Goal: Task Accomplishment & Management: Complete application form

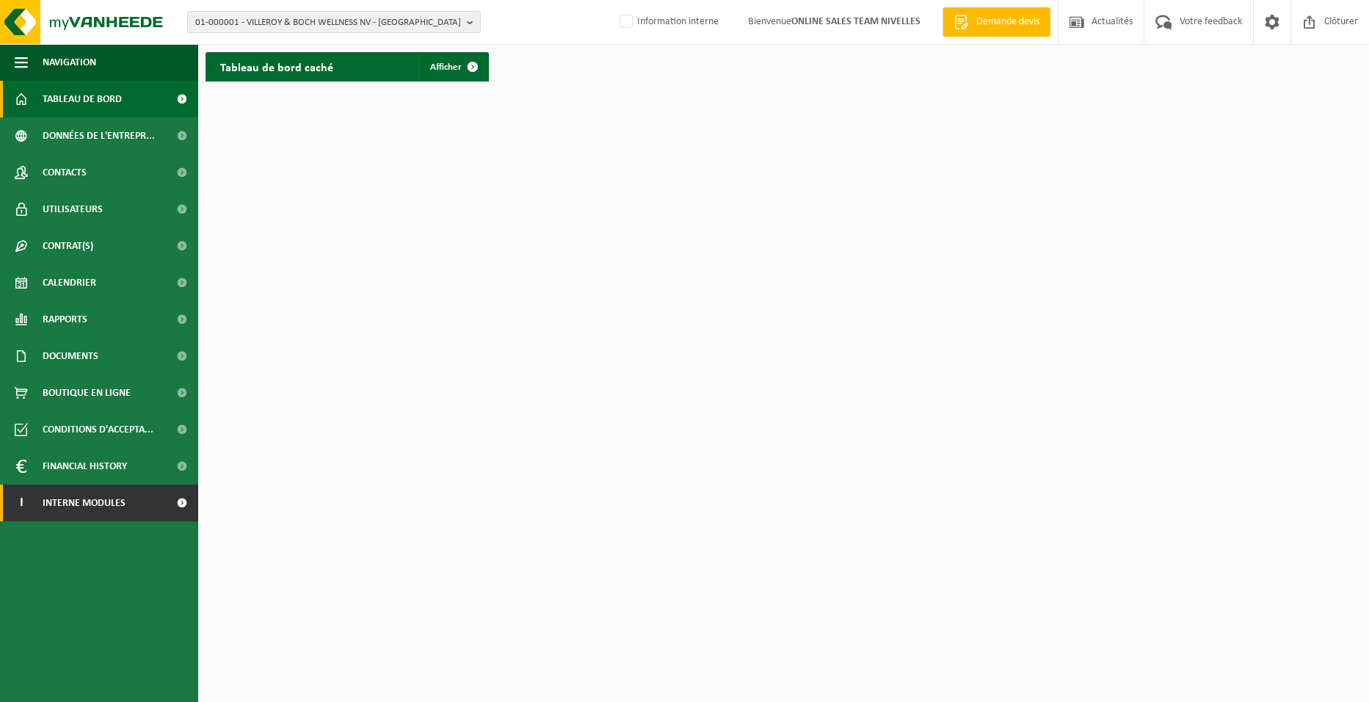
click at [61, 509] on span "Interne modules" at bounding box center [84, 502] width 83 height 37
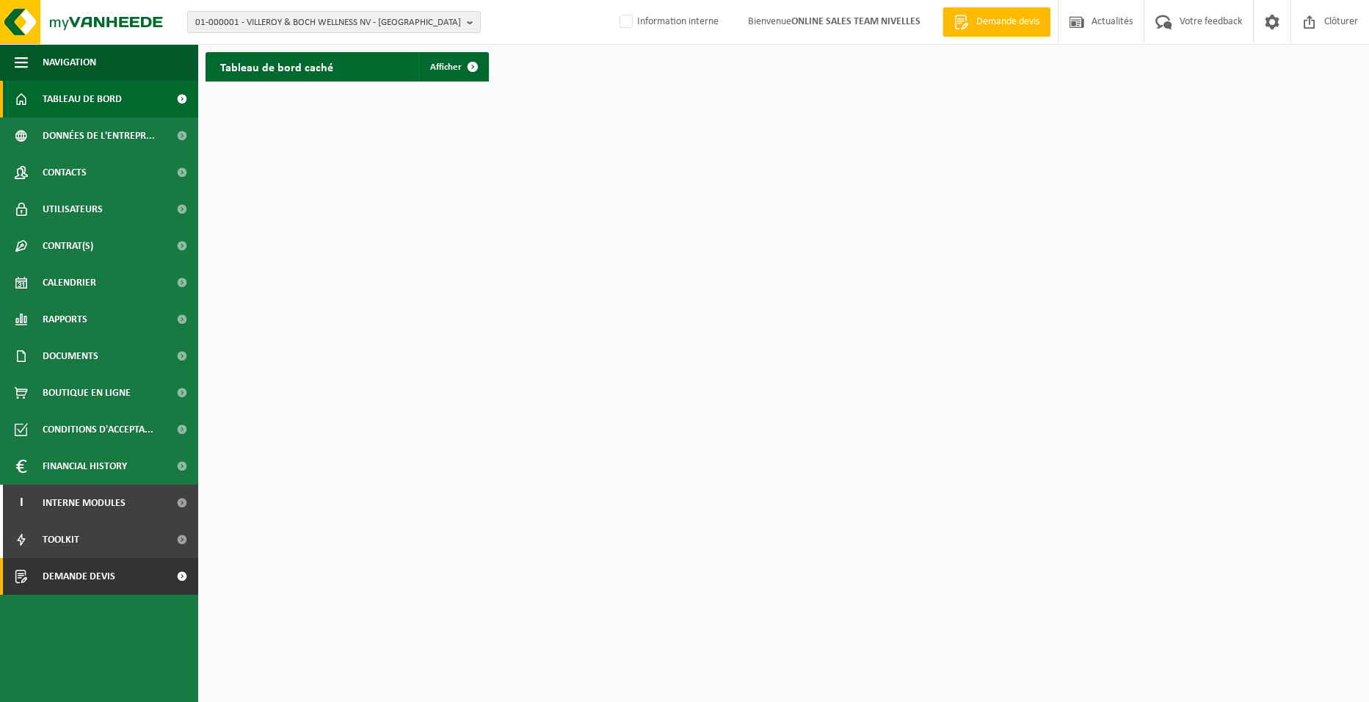
click at [71, 578] on span "Demande devis" at bounding box center [79, 576] width 73 height 37
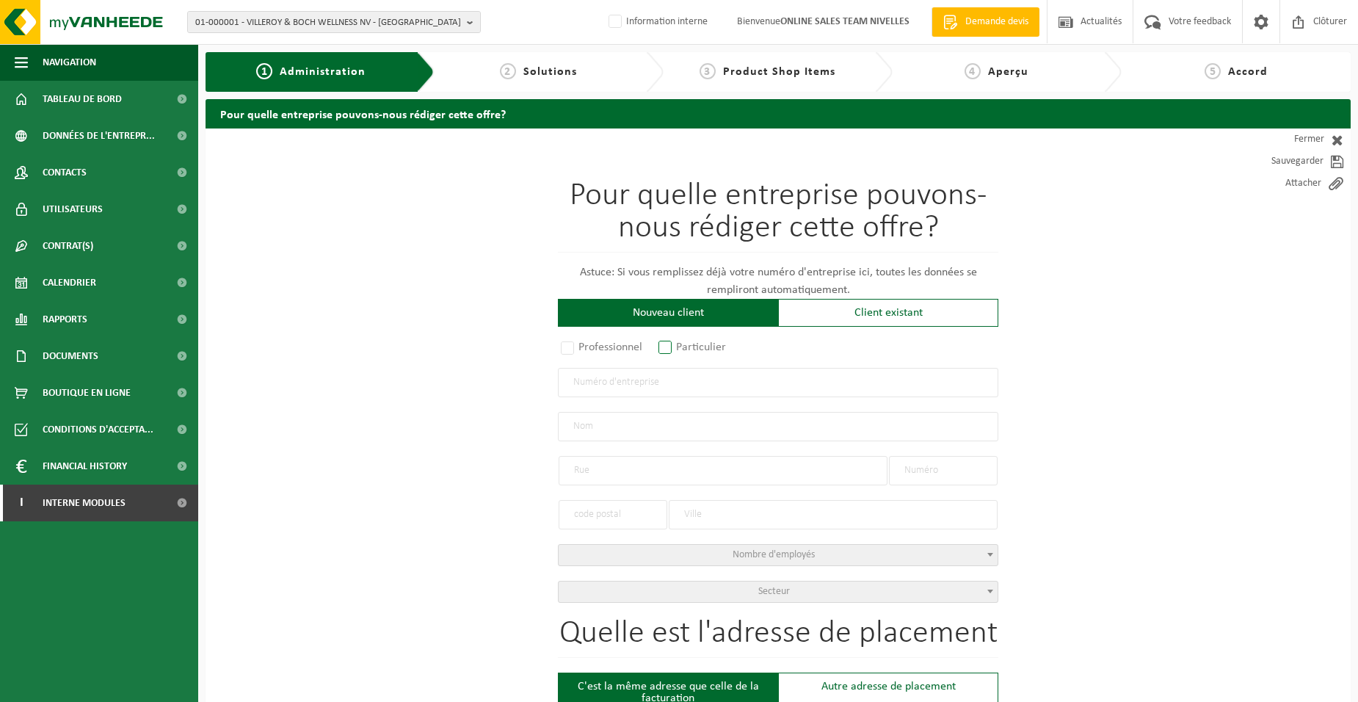
click at [679, 337] on label "Particulier" at bounding box center [693, 347] width 75 height 21
click at [680, 344] on input "Particulier" at bounding box center [685, 349] width 10 height 10
radio input "true"
select select "P"
select select "1707"
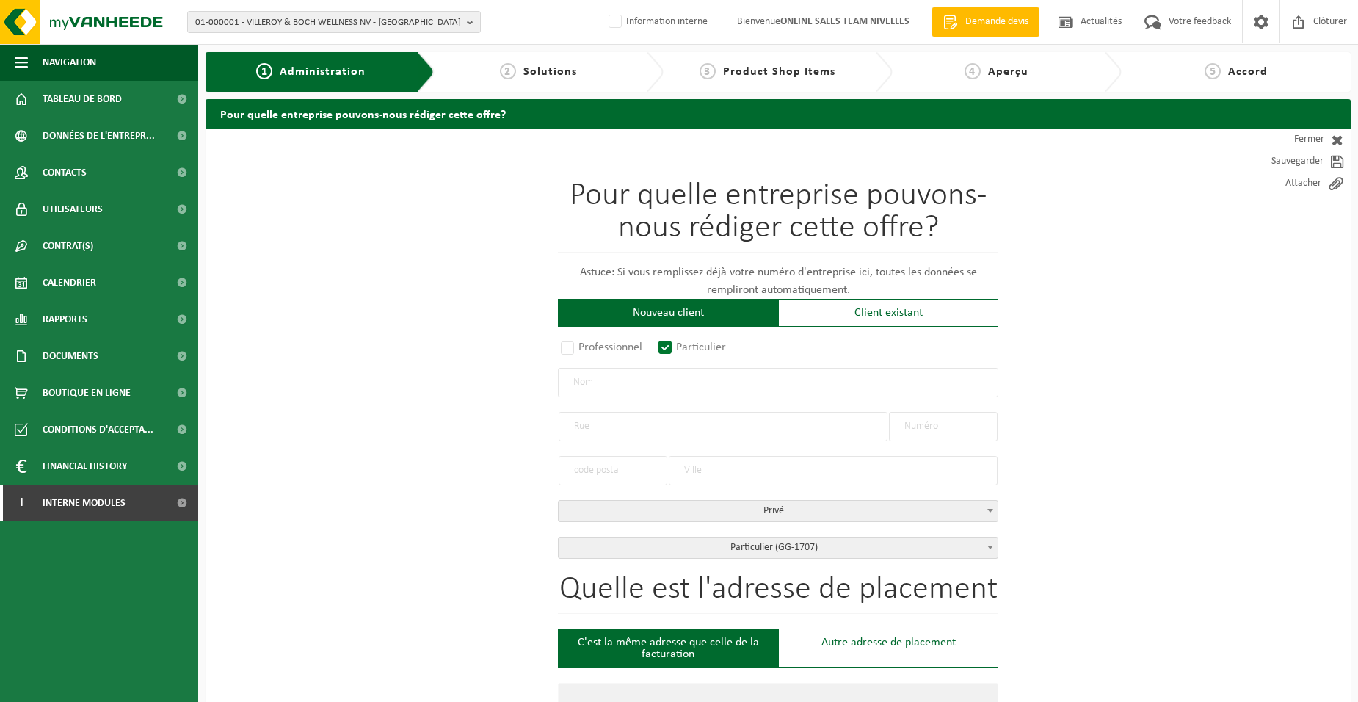
click at [656, 373] on input "text" at bounding box center [778, 382] width 440 height 29
type input "CARTUYVELS JACQUES"
click at [687, 433] on input "text" at bounding box center [723, 426] width 329 height 29
type input "RUE DES ECOLES"
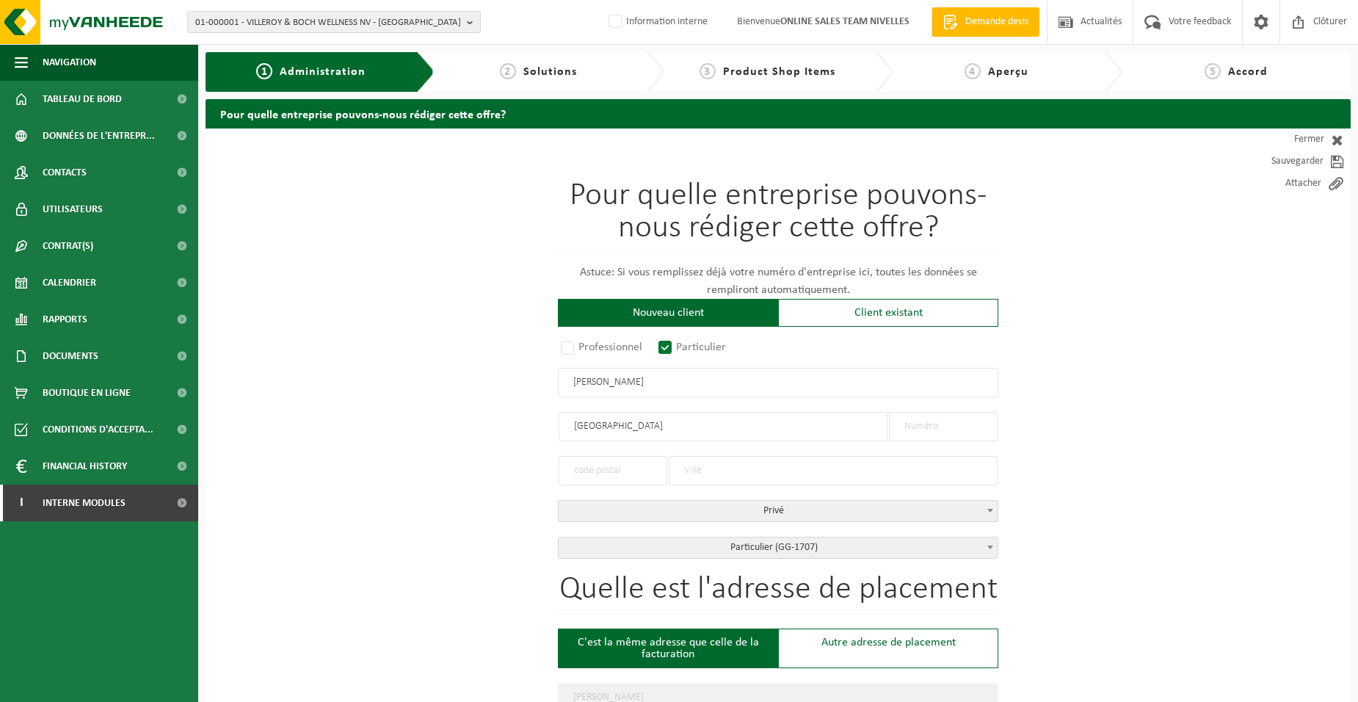
type input "RUE DES ECOLES"
click at [914, 432] on input "text" at bounding box center [943, 426] width 109 height 29
type input "23"
click at [619, 466] on input "text" at bounding box center [613, 470] width 109 height 29
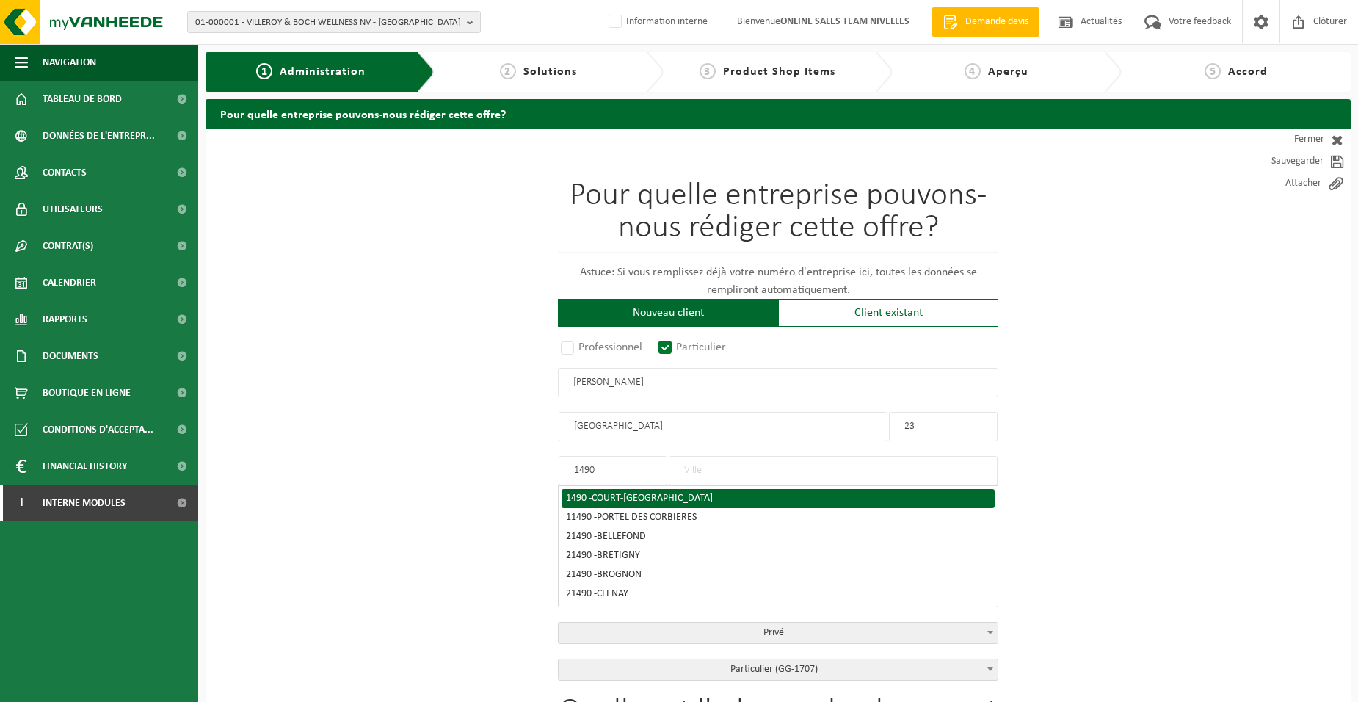
type input "1490"
click at [805, 495] on div "1490 - COURT-SAINT-ETIENNE" at bounding box center [778, 498] width 424 height 10
type input "COURT-SAINT-ETIENNE"
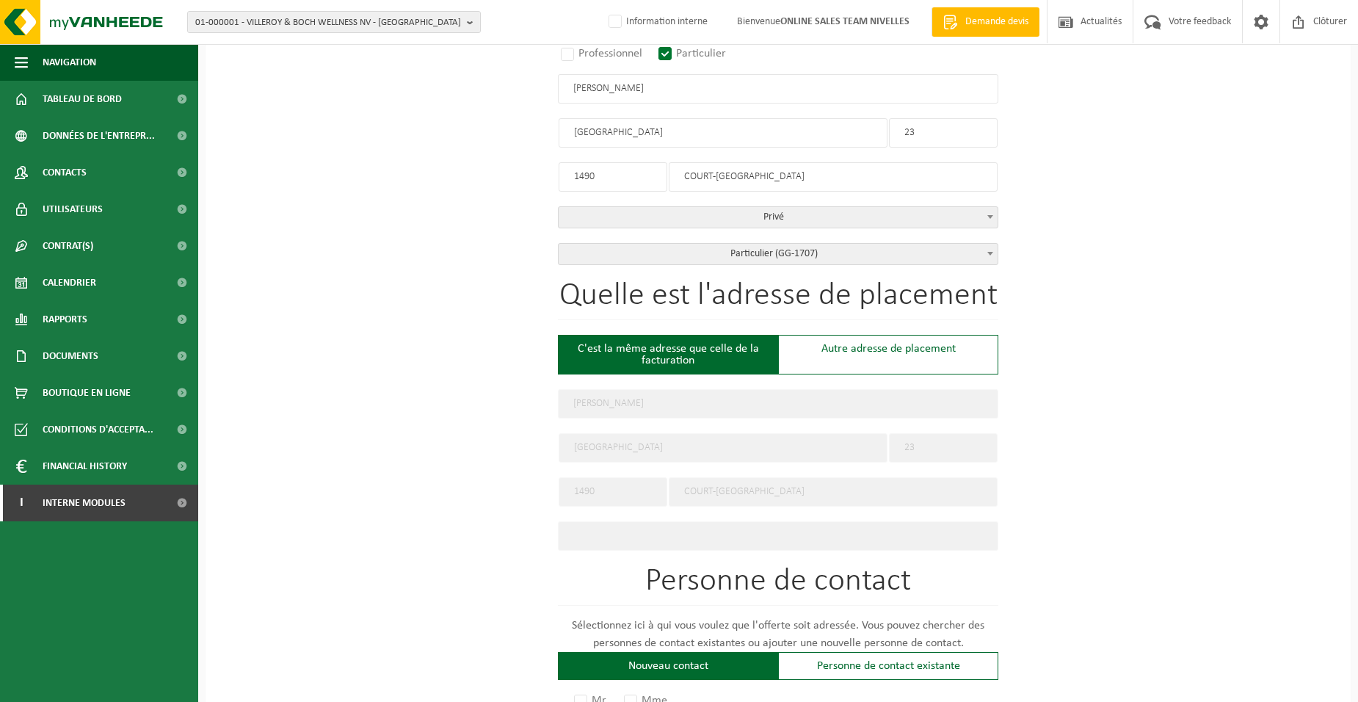
scroll to position [587, 0]
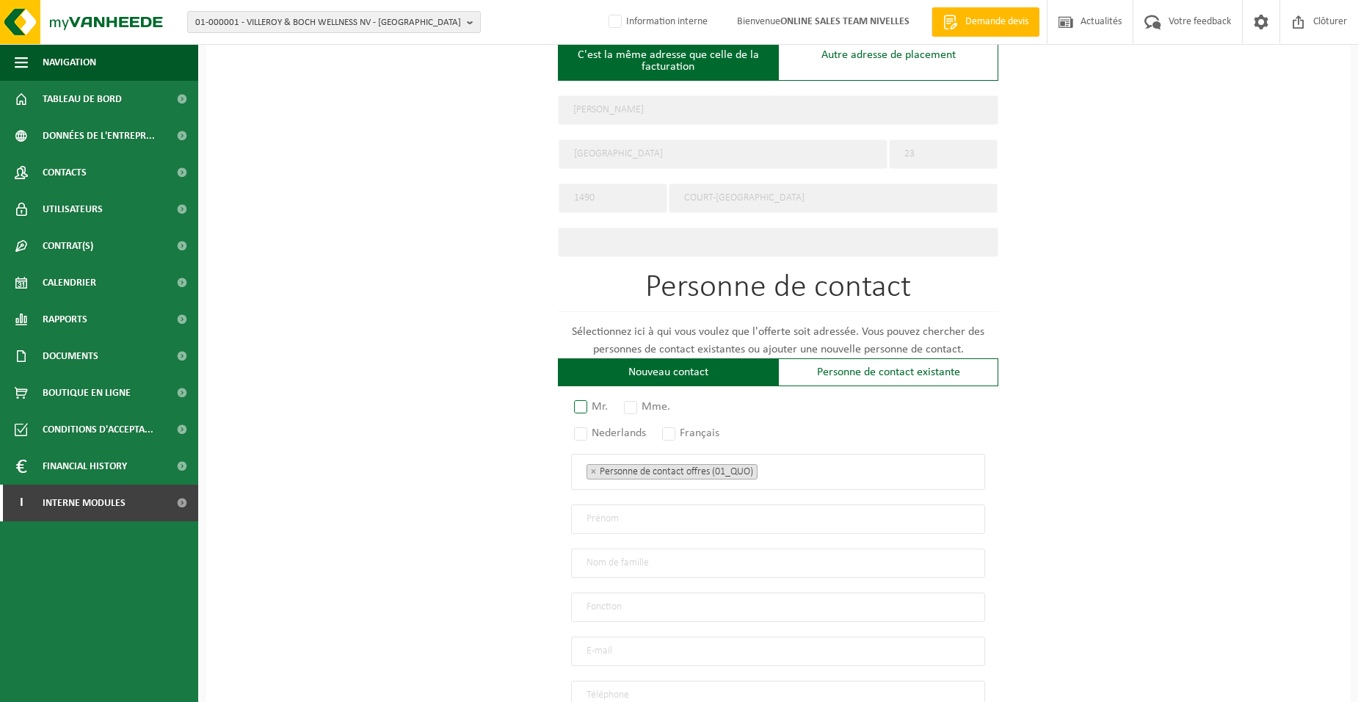
click at [605, 396] on label "Mr." at bounding box center [591, 406] width 41 height 21
radio input "true"
click at [676, 432] on label "Français" at bounding box center [691, 433] width 65 height 21
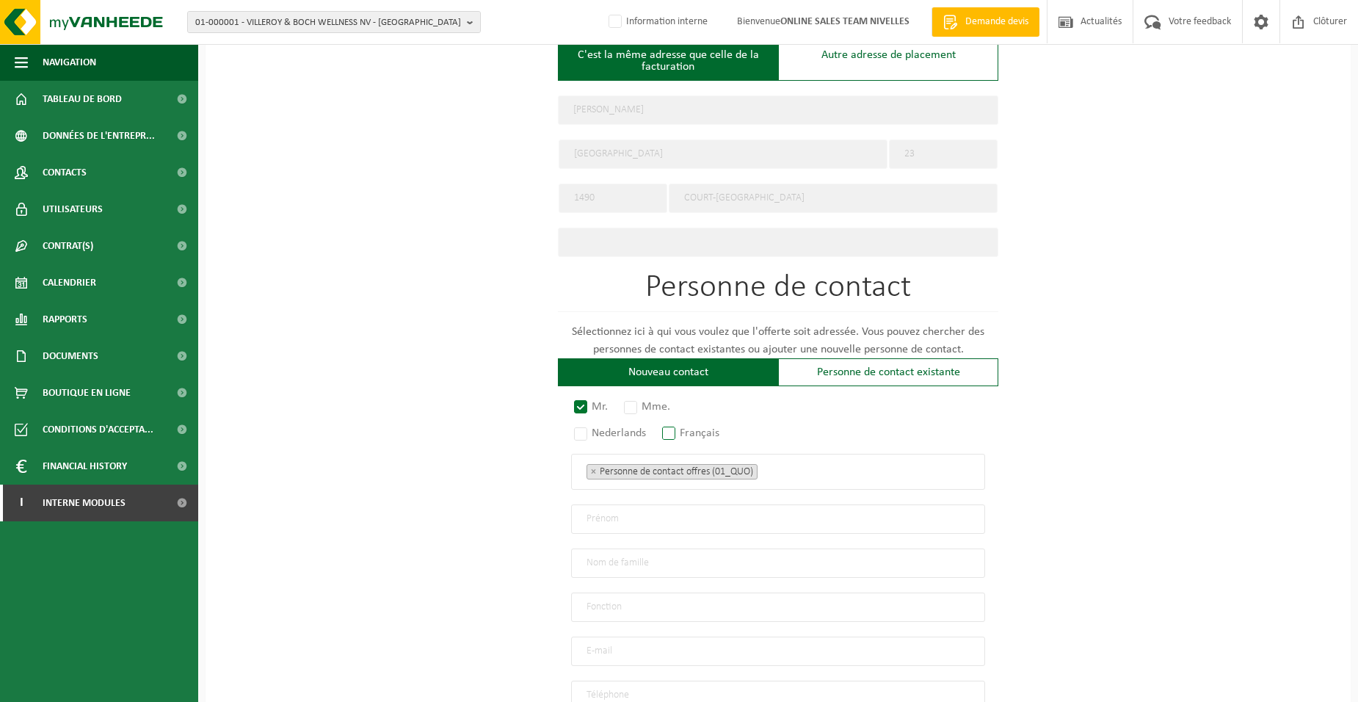
radio input "true"
click at [857, 484] on div "Mr. Mme. Nederlands Français Personne de contact offres (01_QUO) Responsable ge…" at bounding box center [778, 555] width 440 height 309
click at [817, 469] on ul "× Personne de contact offres (01_QUO)" at bounding box center [778, 471] width 383 height 19
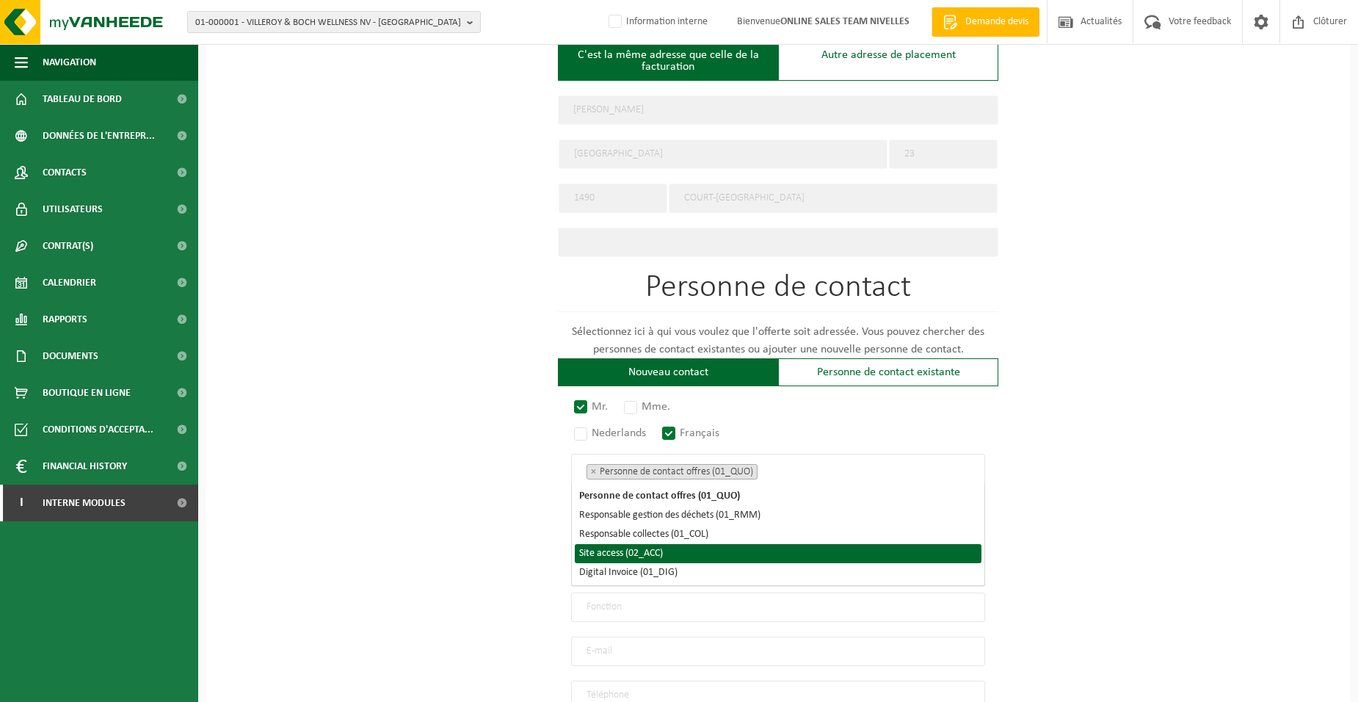
click at [708, 554] on li "Site access (02_ACC)" at bounding box center [778, 553] width 407 height 19
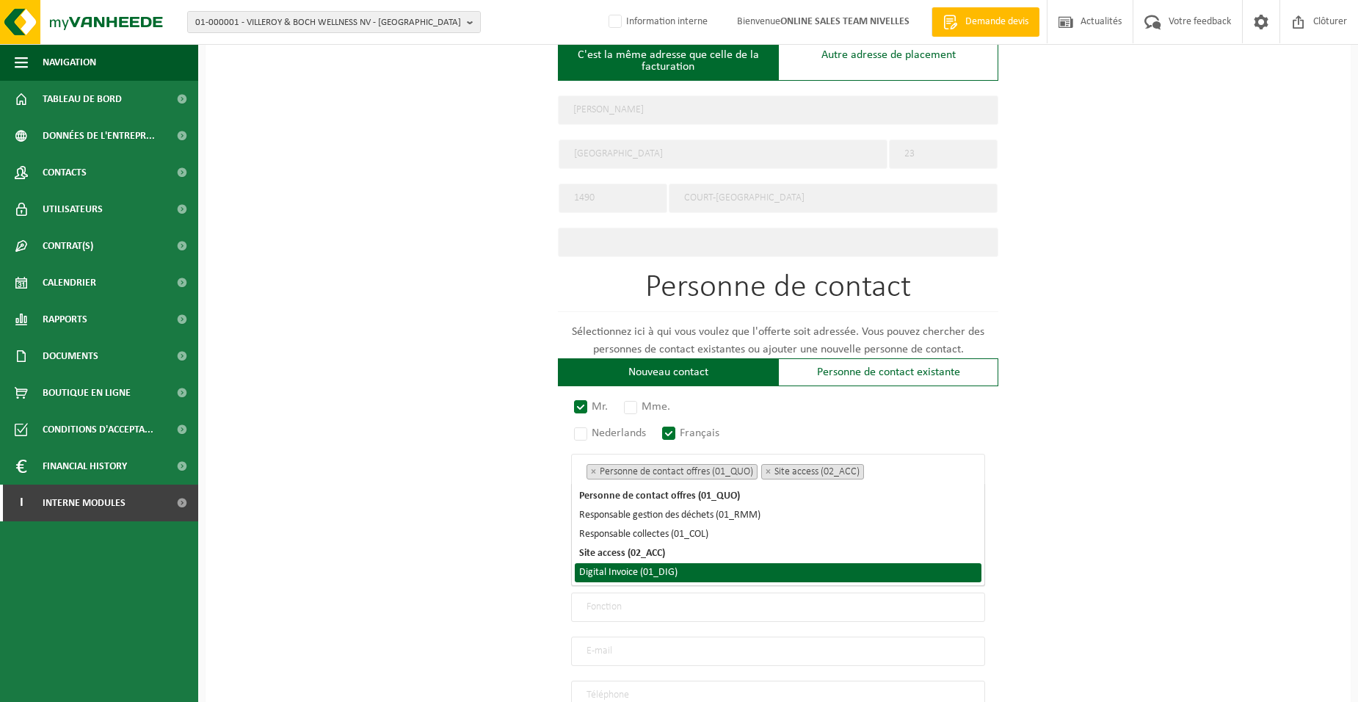
click at [691, 577] on li "Digital Invoice (01_DIG)" at bounding box center [778, 572] width 407 height 19
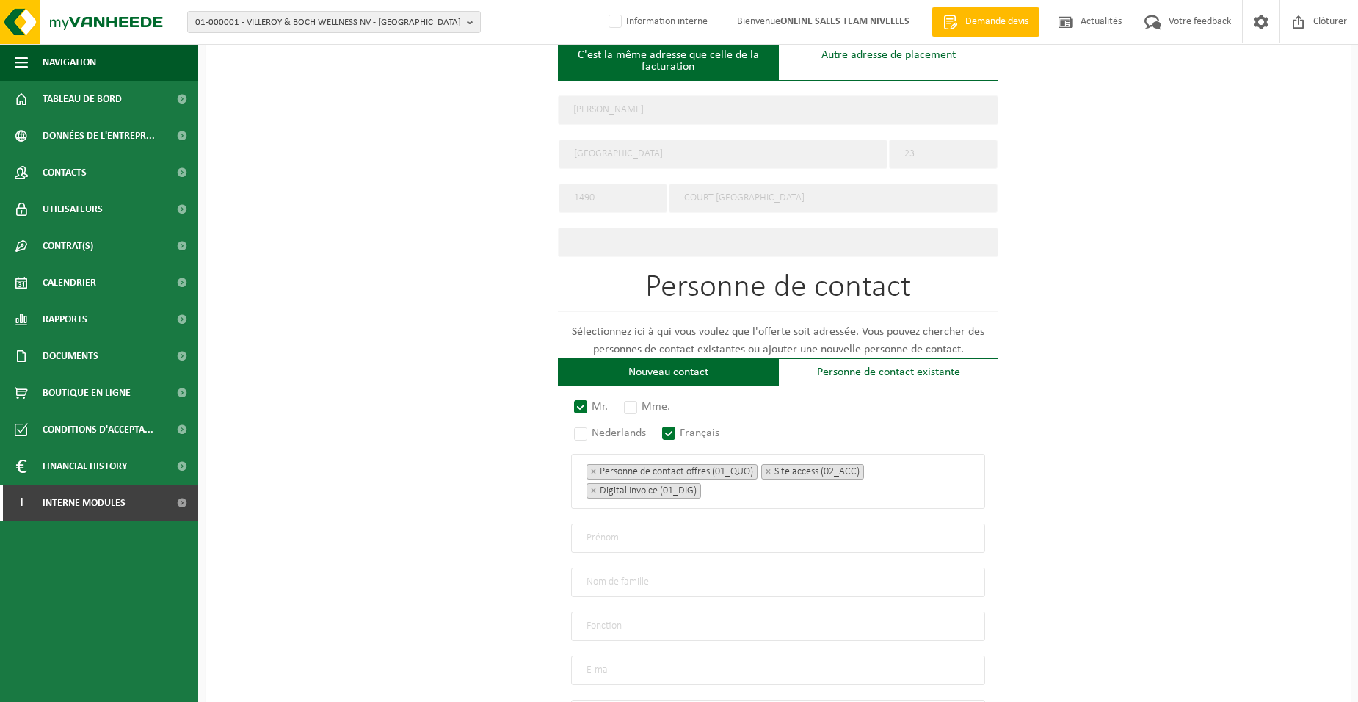
click at [406, 496] on div "Pour quelle entreprise pouvons-nous rédiger cette offre? Astuce: Si vous rempli…" at bounding box center [778, 199] width 1145 height 1316
click at [591, 528] on input "text" at bounding box center [778, 537] width 414 height 29
type input "JACQUES"
click at [587, 576] on input "text" at bounding box center [778, 581] width 414 height 29
type input "CARTUYVELS"
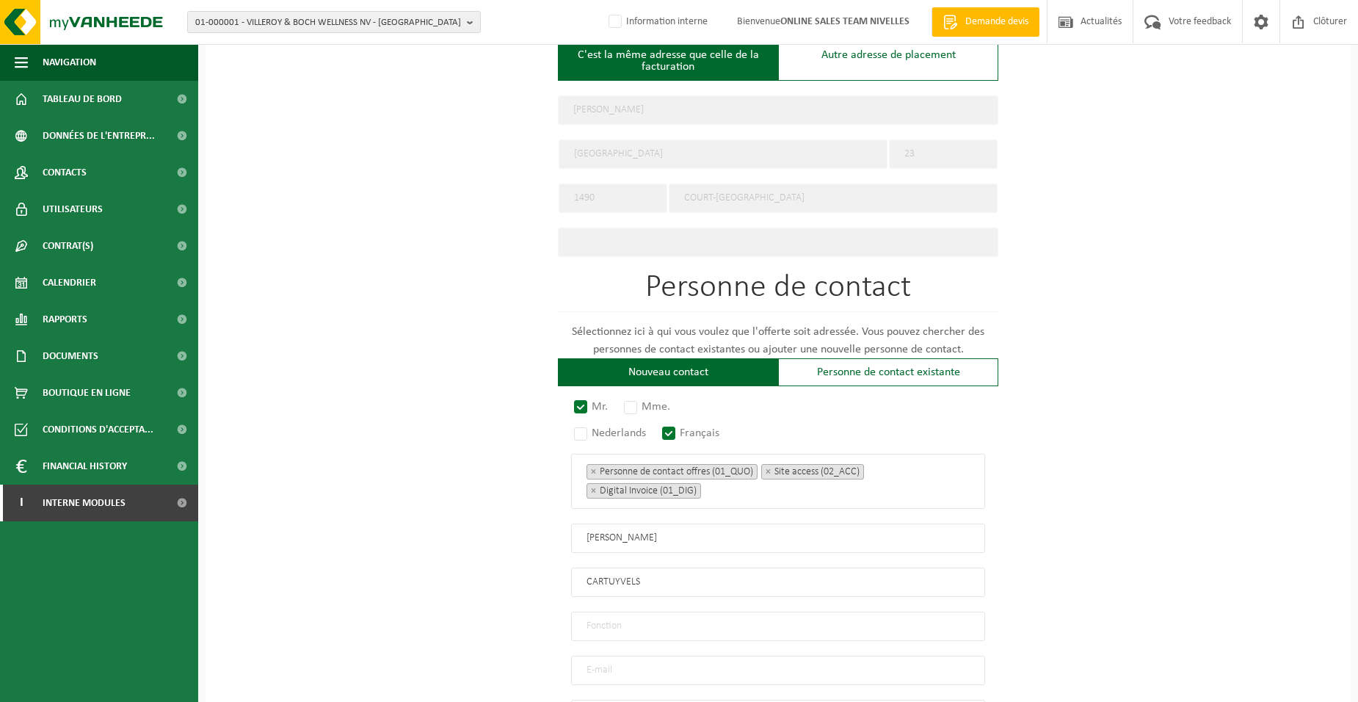
click at [612, 626] on input "text" at bounding box center [778, 625] width 414 height 29
type input "Directeur"
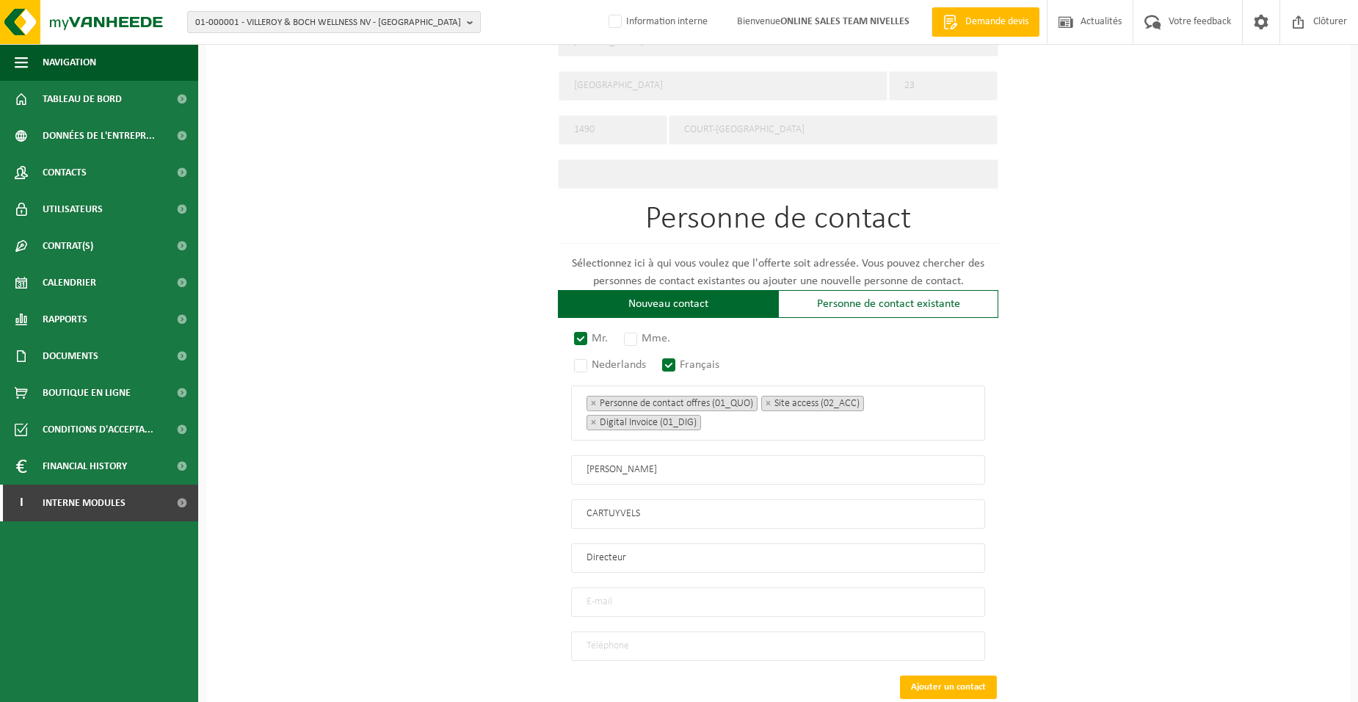
scroll to position [740, 0]
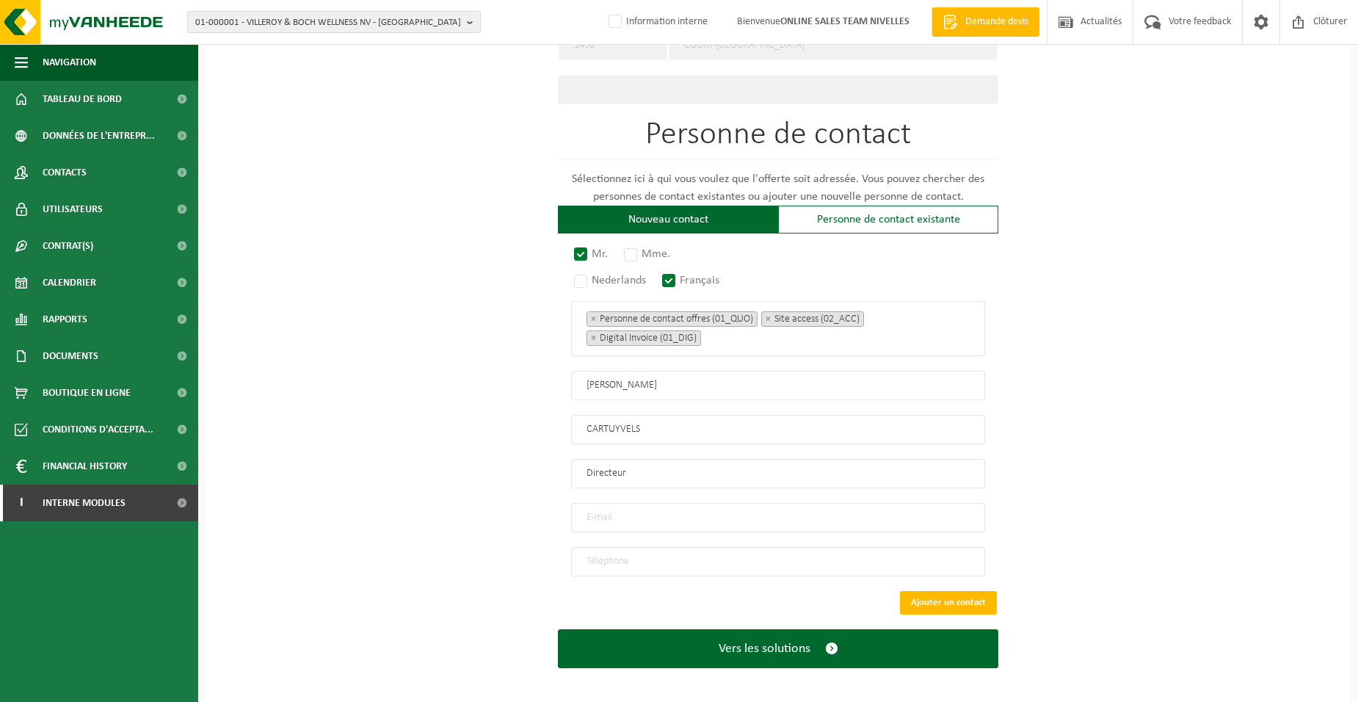
click at [624, 506] on input "email" at bounding box center [778, 517] width 414 height 29
type input "CARTUYVELS.J@GMAIL.COM"
click at [689, 556] on input "tel" at bounding box center [778, 561] width 414 height 29
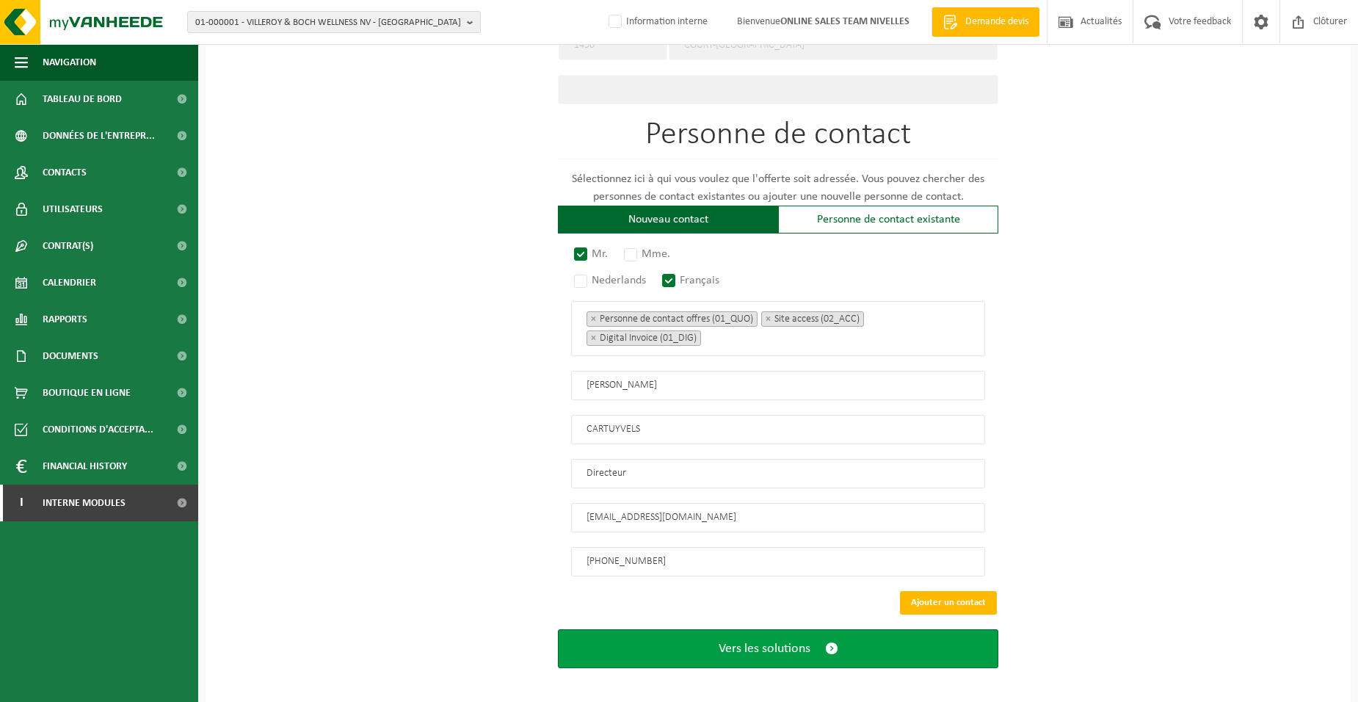
type input "+32 493 06 98 11"
click at [727, 642] on span "Vers les solutions" at bounding box center [765, 648] width 92 height 15
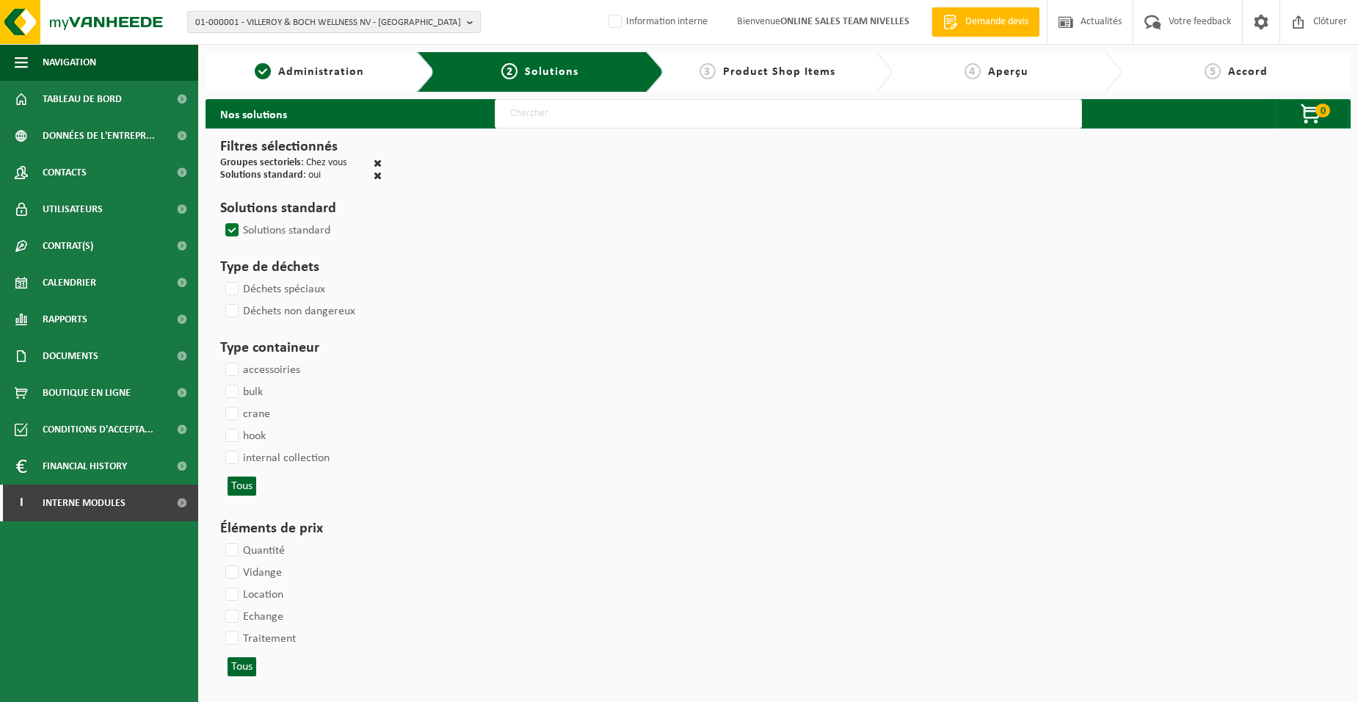
click at [534, 120] on input "text" at bounding box center [788, 113] width 587 height 29
type input "000052"
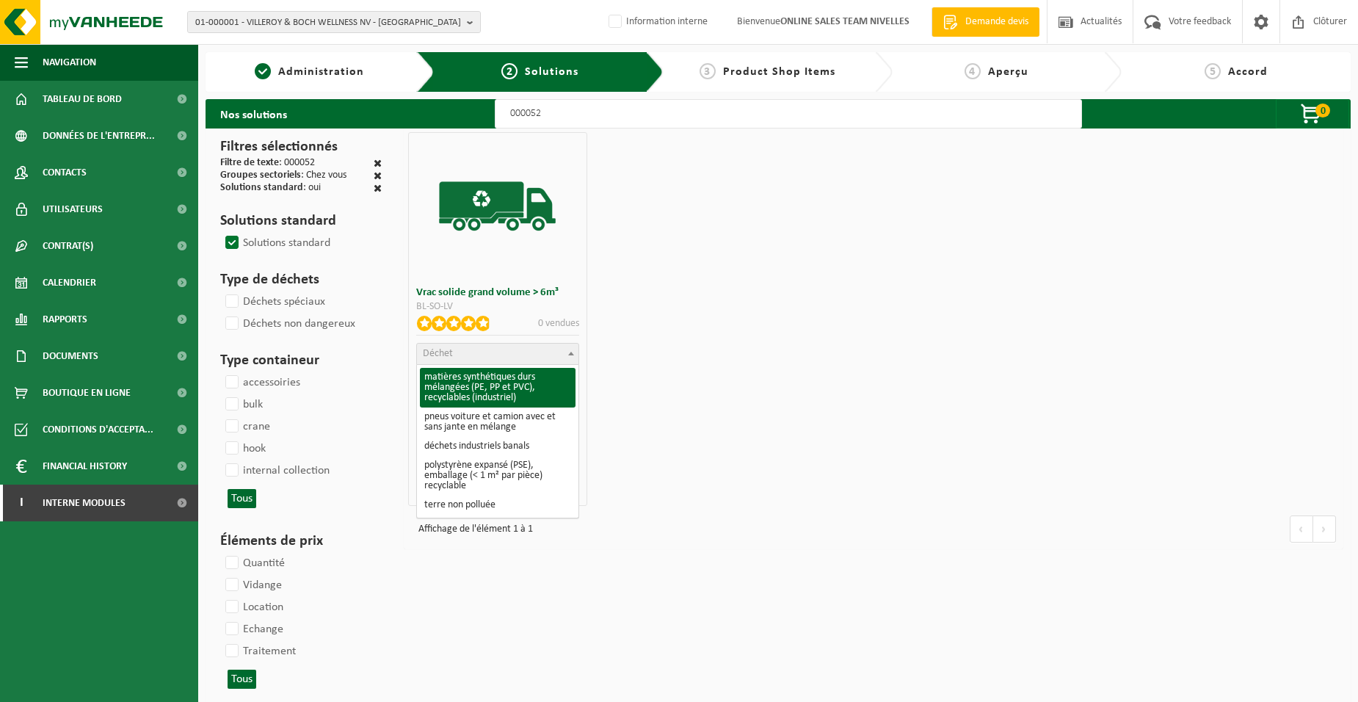
click at [509, 359] on span "Déchet" at bounding box center [497, 354] width 161 height 21
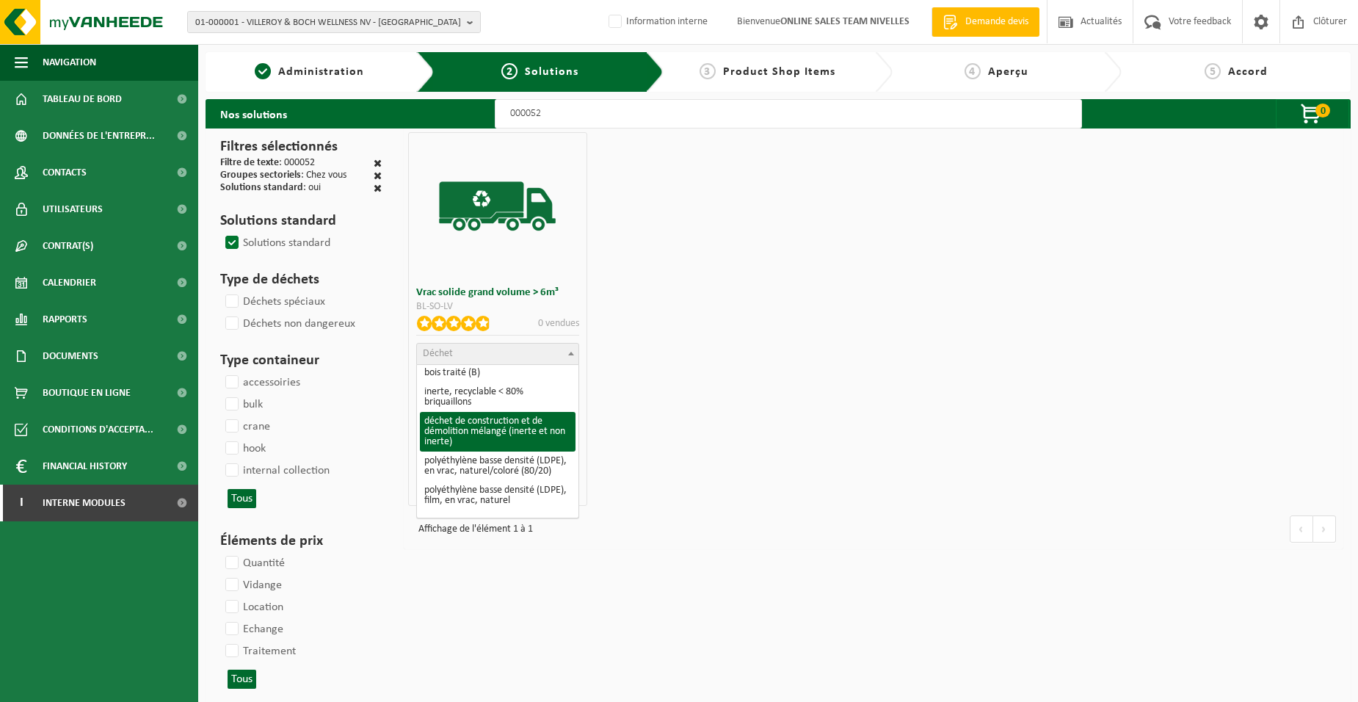
select select "31"
select select
select select "47"
select select "25"
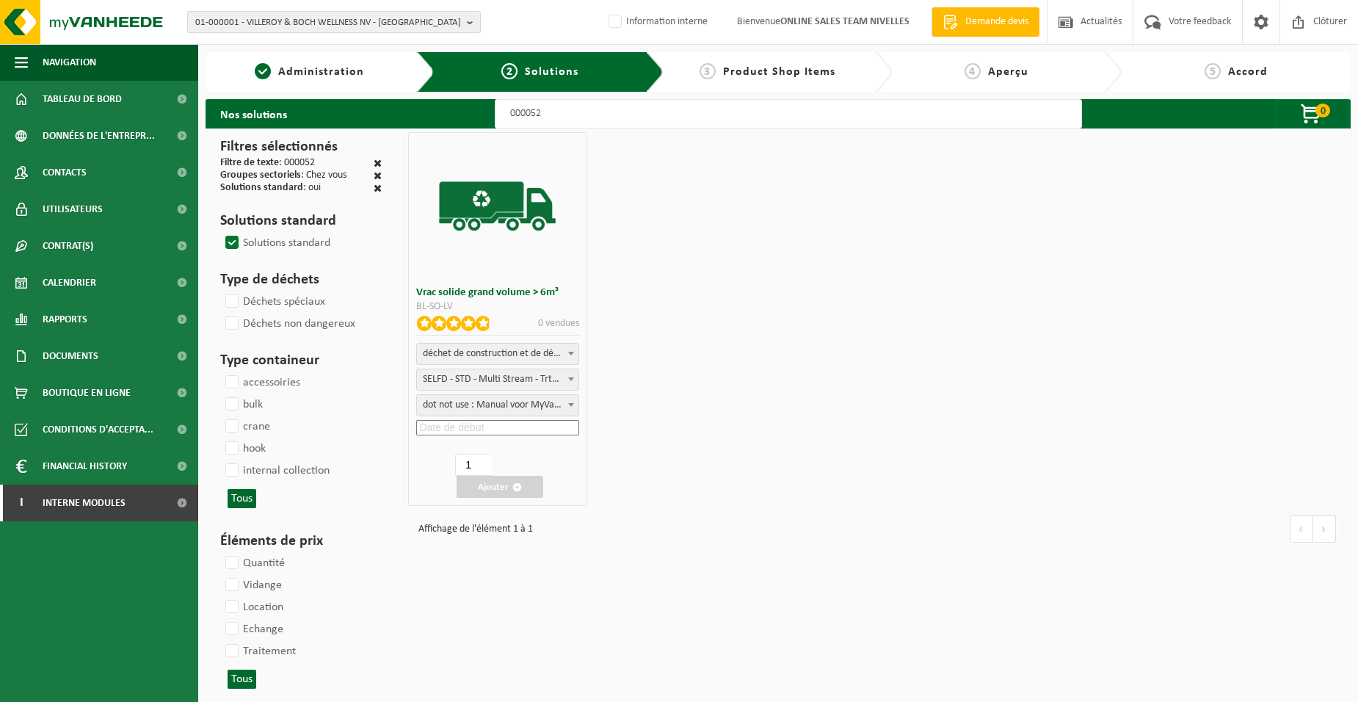
click at [477, 430] on input at bounding box center [497, 427] width 162 height 15
click at [438, 578] on div "19" at bounding box center [437, 579] width 26 height 23
type input "2025-08-19"
click at [508, 490] on button "Ajouter" at bounding box center [500, 487] width 87 height 22
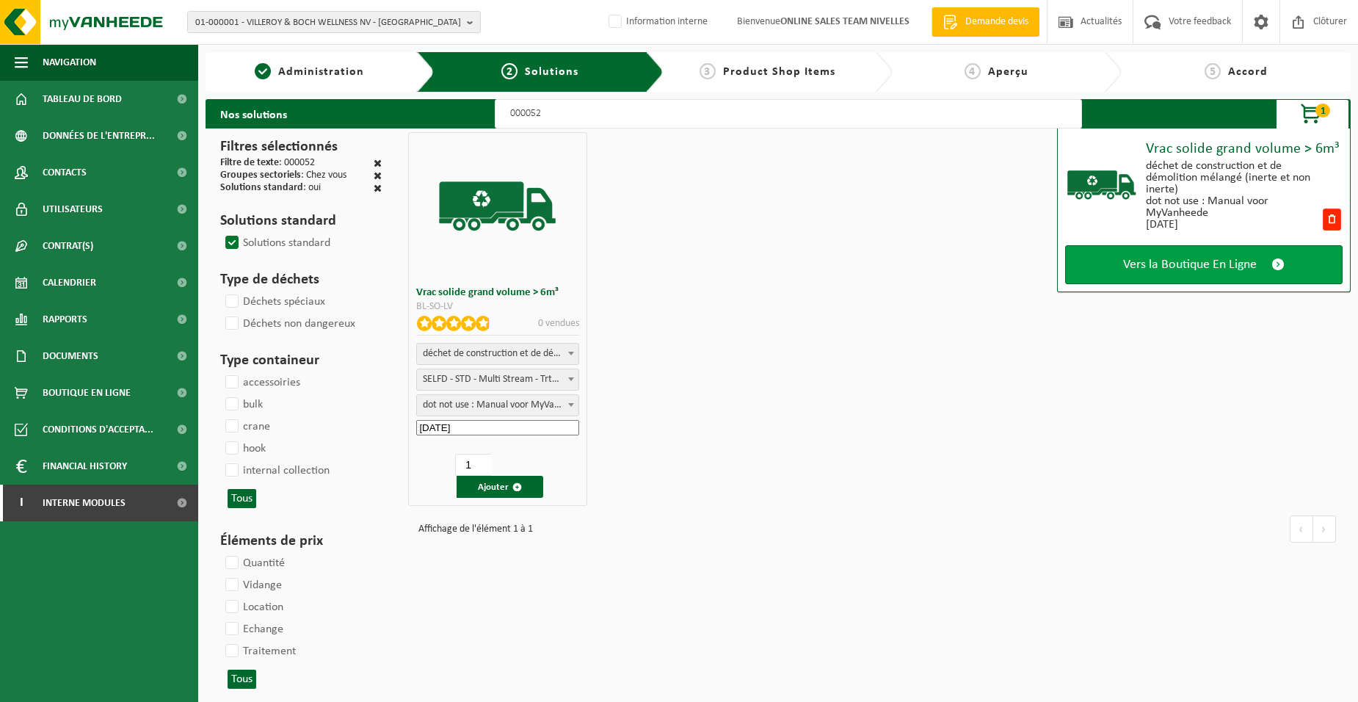
click at [1180, 261] on span "Vers la Boutique En Ligne" at bounding box center [1190, 264] width 134 height 15
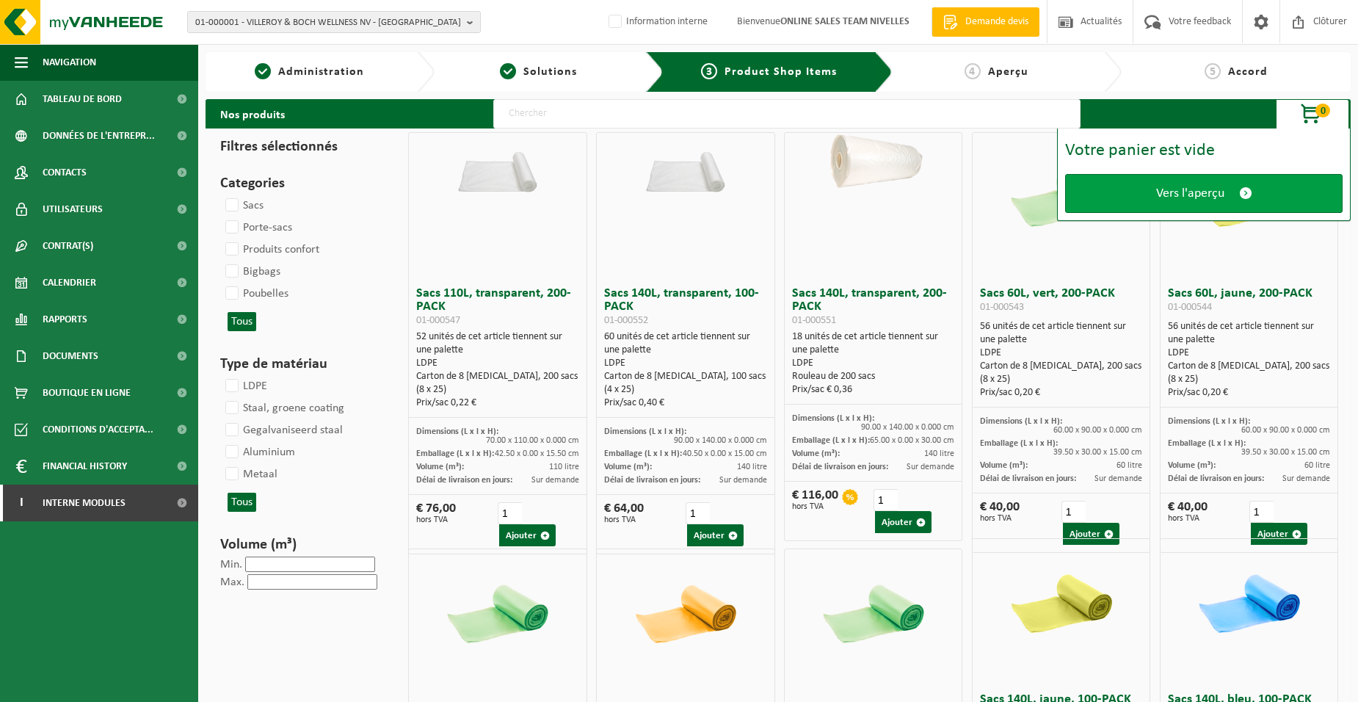
click at [1165, 205] on link "Vers l'aperçu" at bounding box center [1203, 193] width 277 height 39
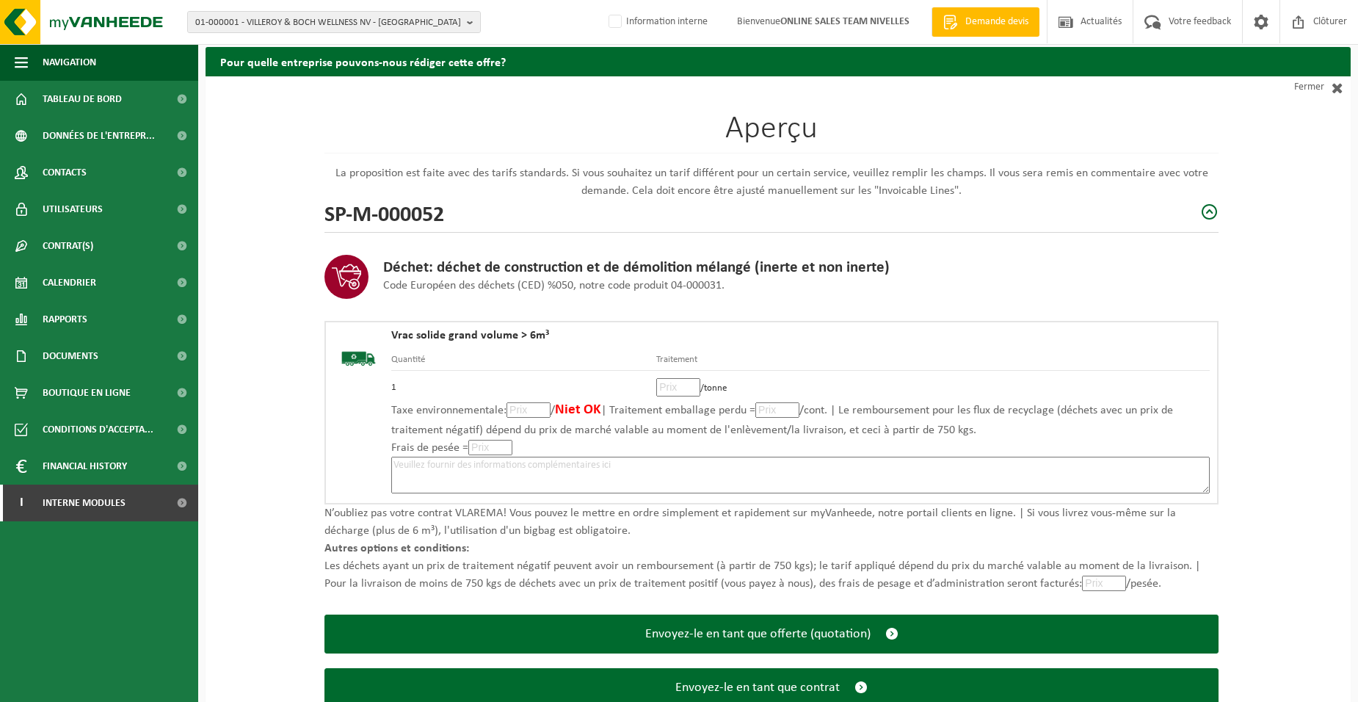
scroll to position [101, 0]
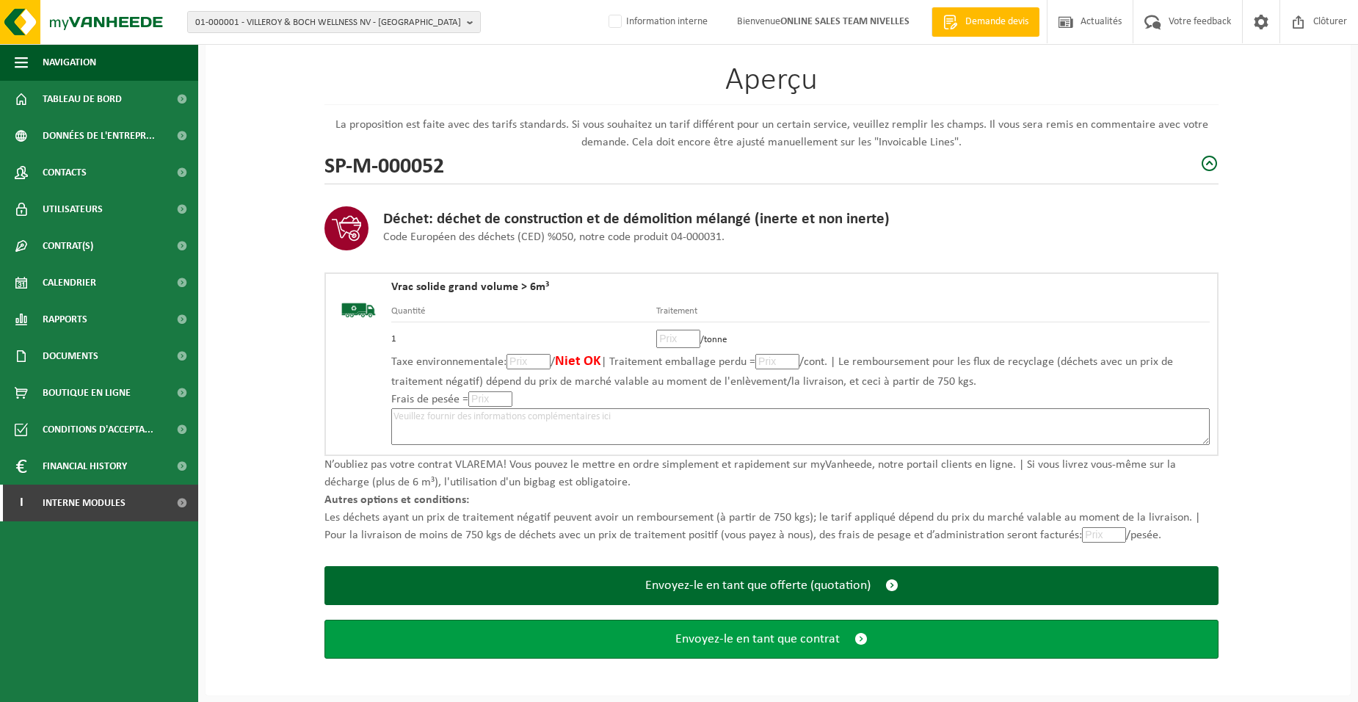
click at [674, 643] on button "Envoyez-le en tant que contrat" at bounding box center [771, 639] width 894 height 39
